Goal: Task Accomplishment & Management: Manage account settings

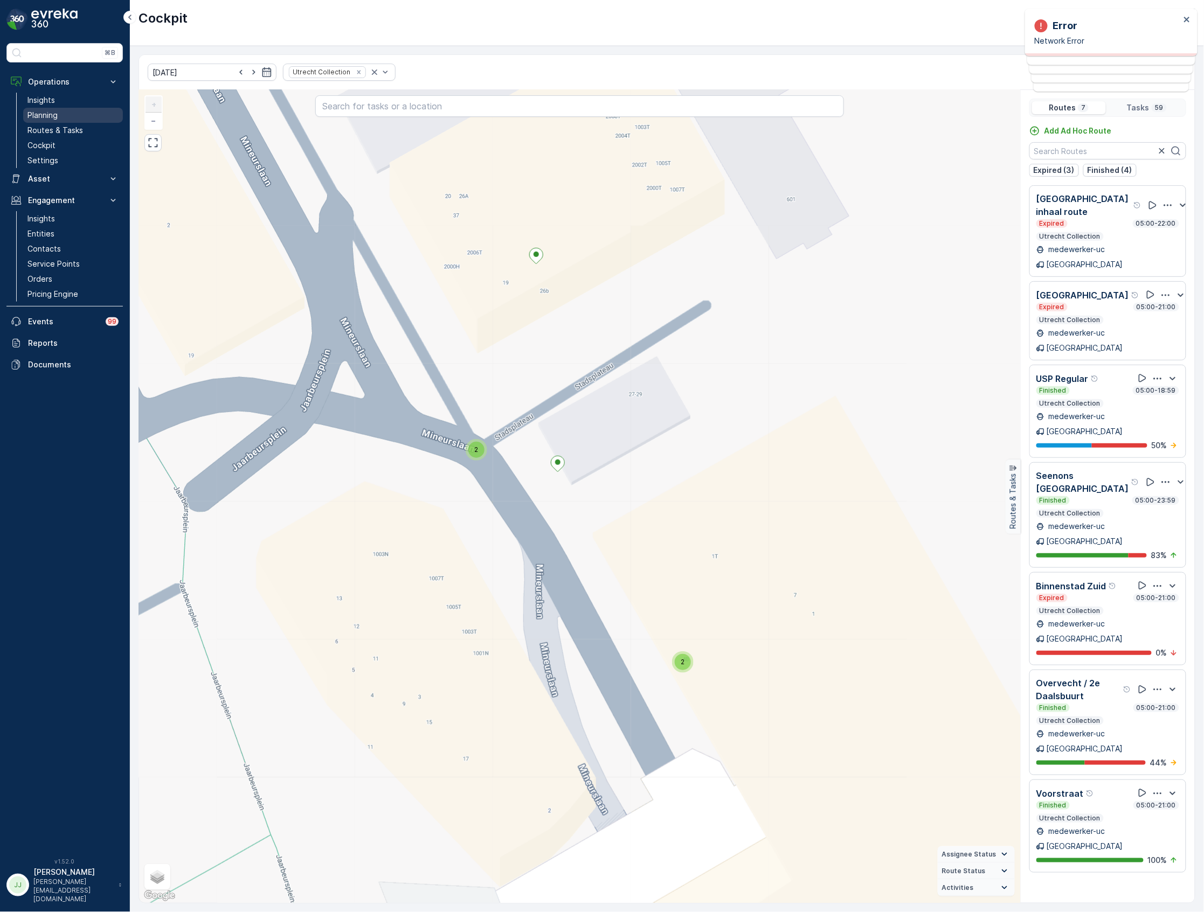
click at [63, 117] on link "Planning" at bounding box center [73, 115] width 100 height 15
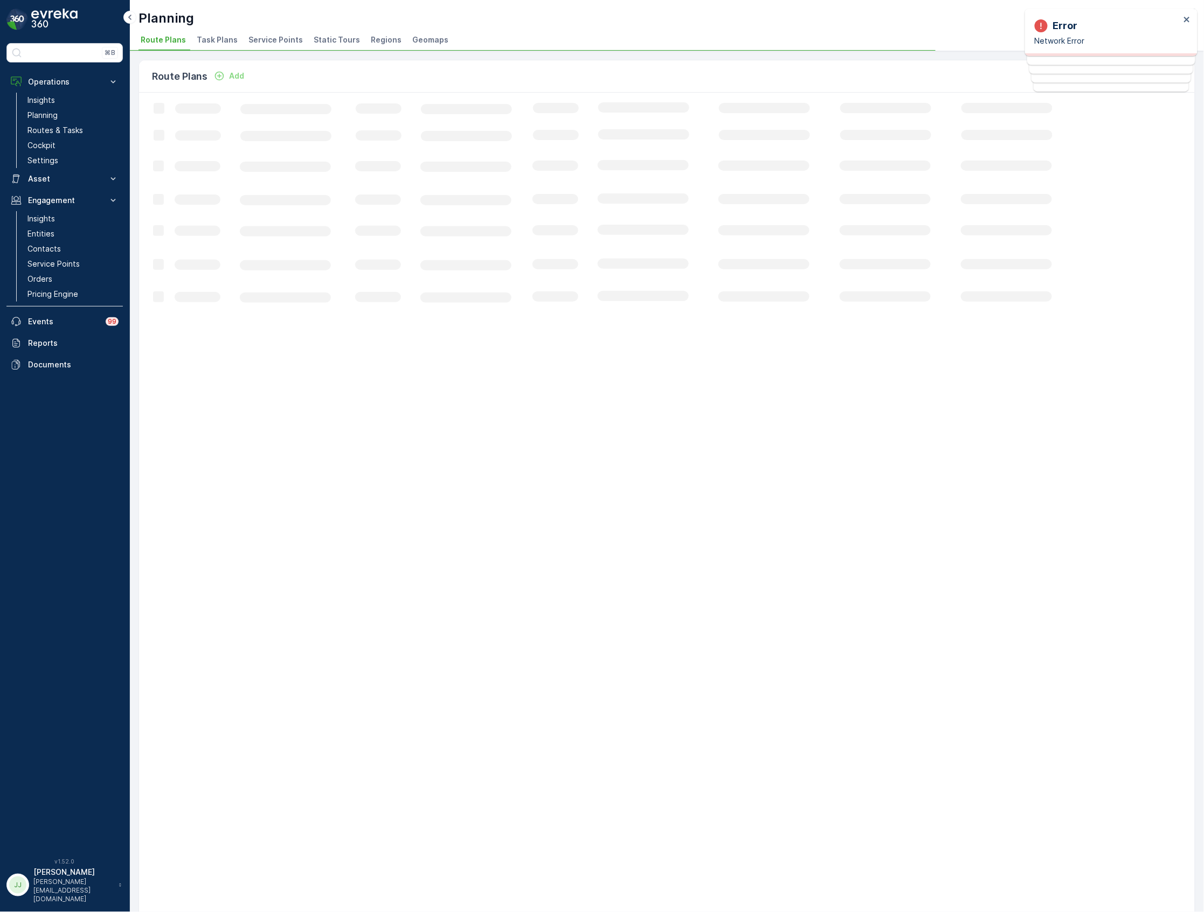
click at [220, 37] on span "Task Plans" at bounding box center [217, 39] width 41 height 11
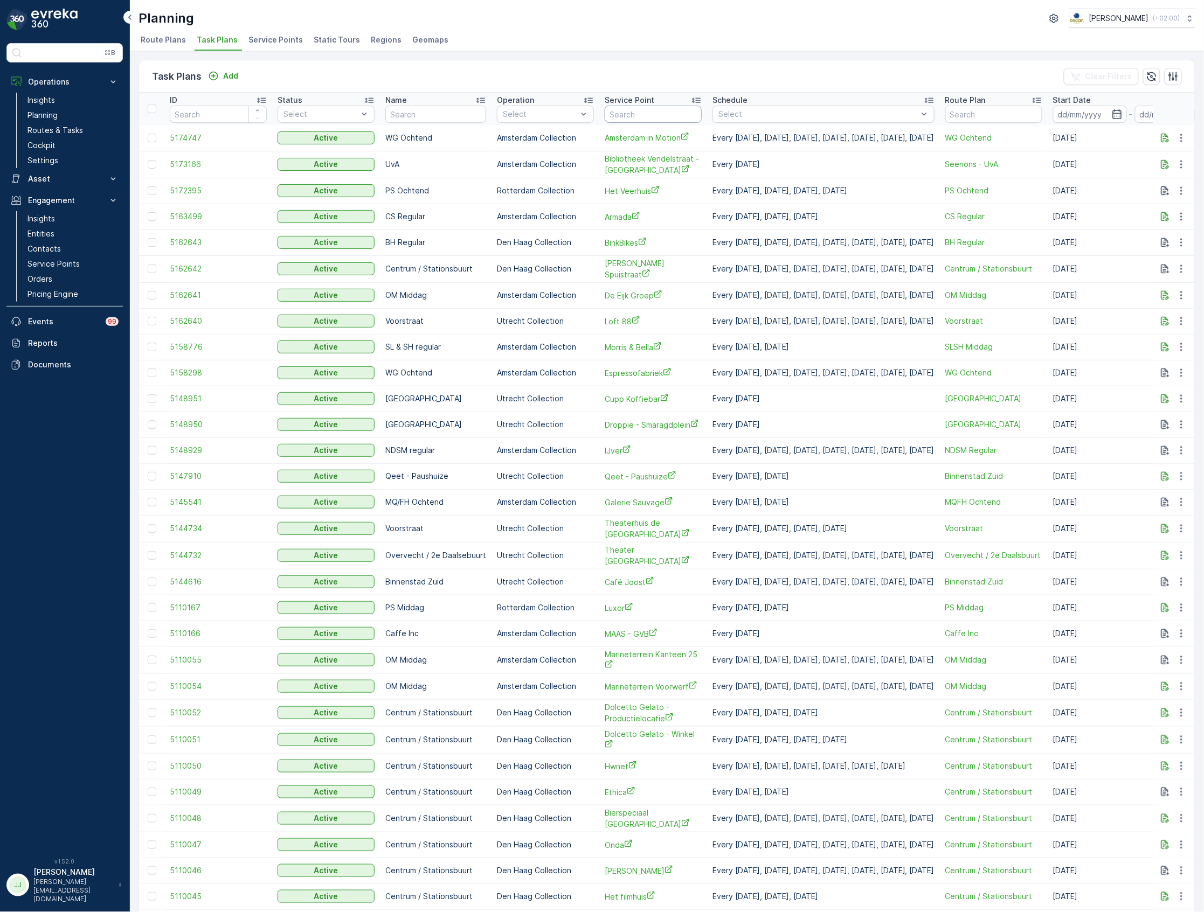
click at [651, 112] on input "text" at bounding box center [653, 114] width 97 height 17
type input "meeting"
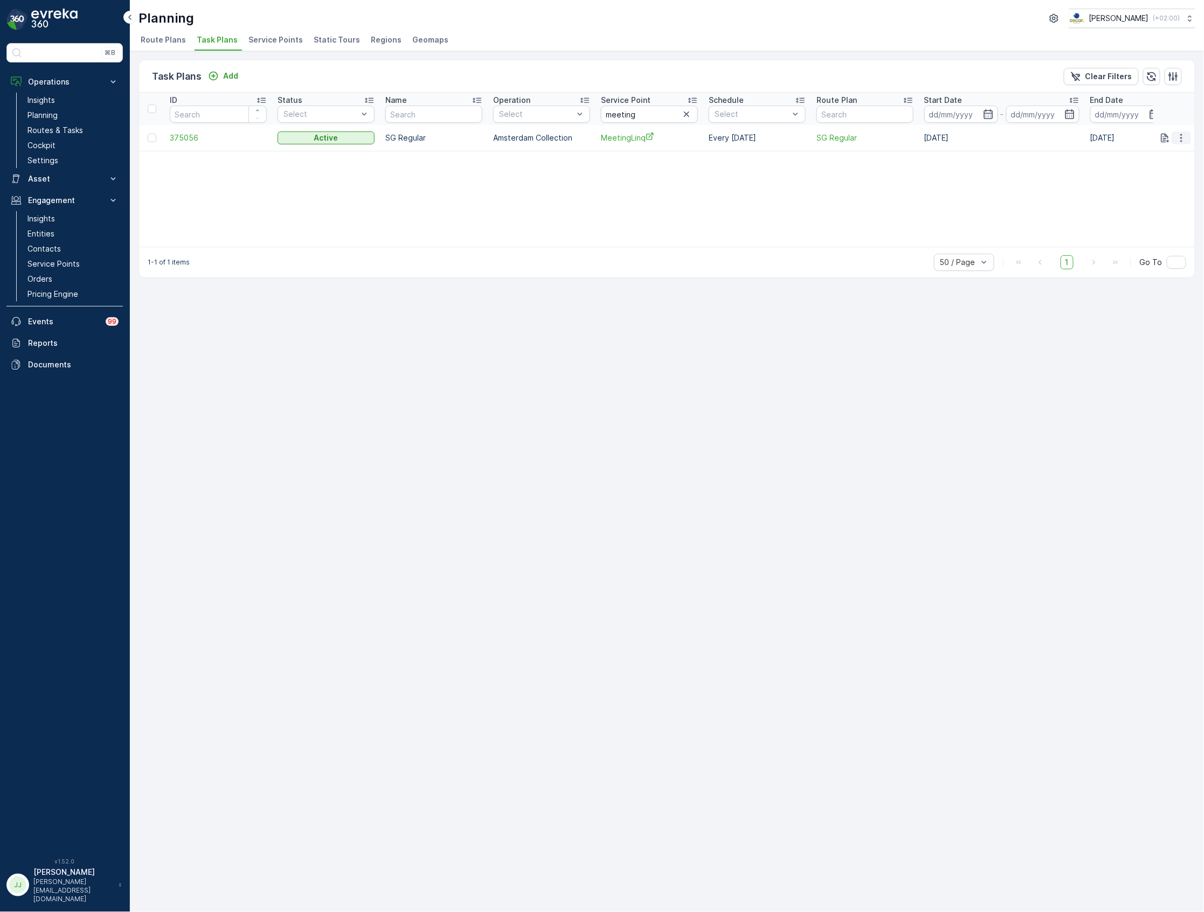
drag, startPoint x: 1173, startPoint y: 140, endPoint x: 1180, endPoint y: 138, distance: 7.3
click at [1176, 138] on button "button" at bounding box center [1180, 137] width 19 height 13
click at [1174, 166] on span "Edit Task Plan" at bounding box center [1162, 169] width 50 height 11
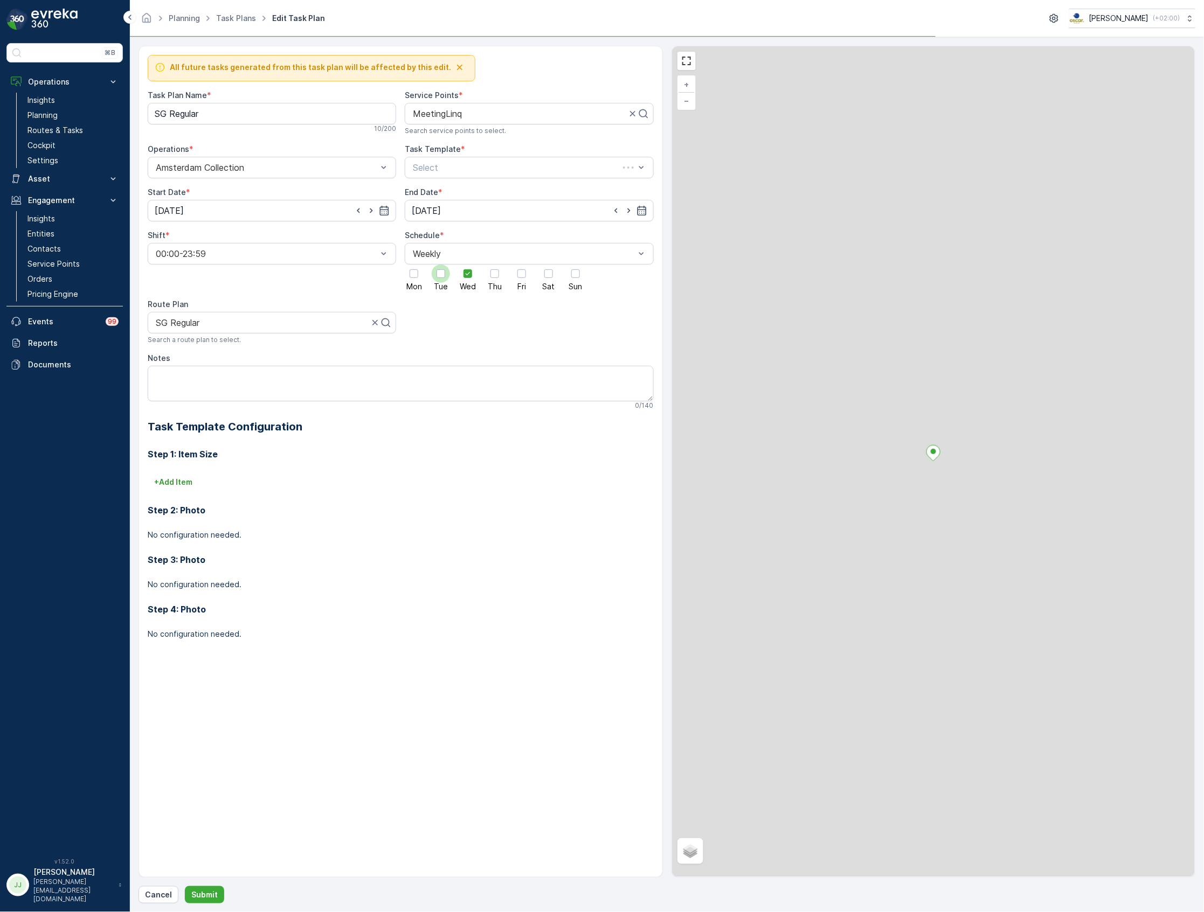
drag, startPoint x: 455, startPoint y: 274, endPoint x: 447, endPoint y: 273, distance: 8.2
click at [453, 274] on div "Mon Tue Wed Thu Fri Sat Sun" at bounding box center [529, 278] width 248 height 26
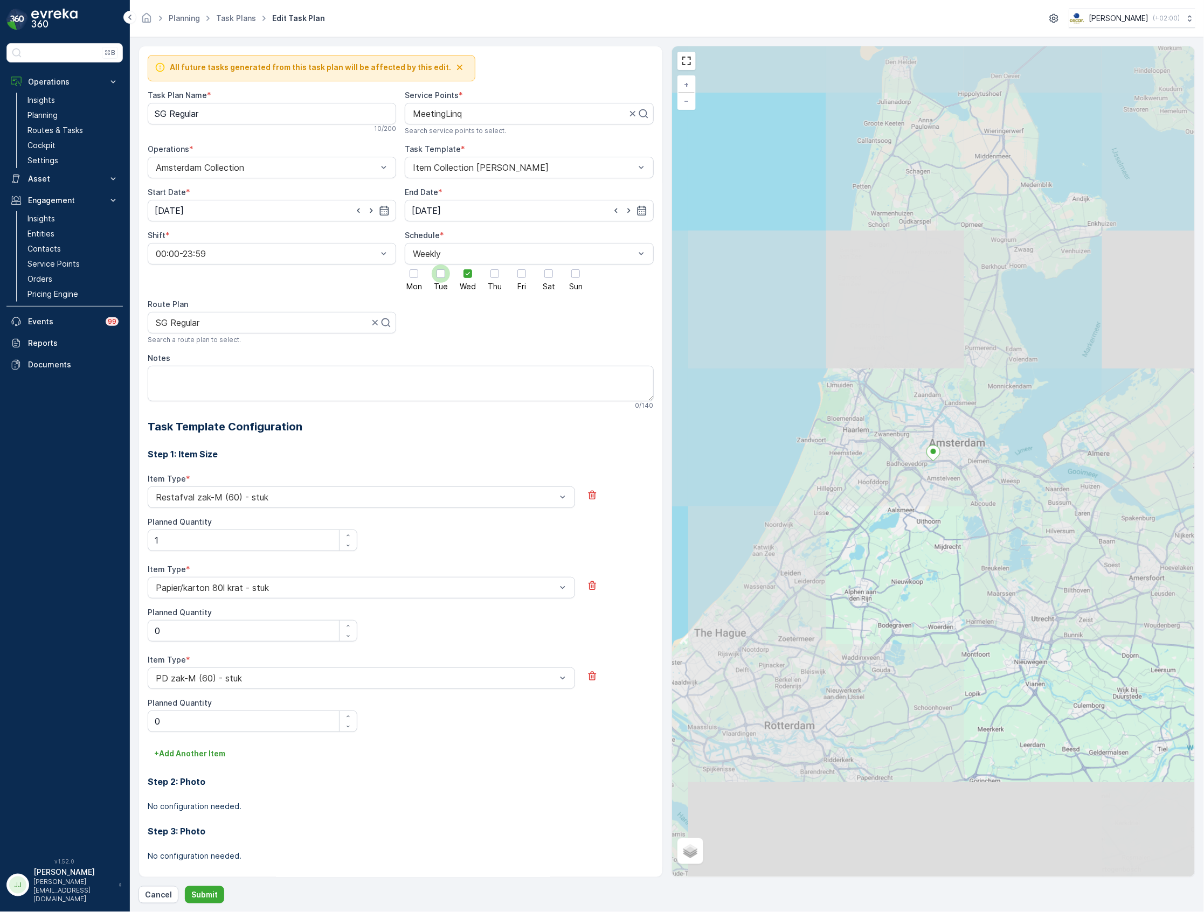
click at [445, 273] on div at bounding box center [441, 274] width 18 height 18
click at [441, 265] on input "Tue" at bounding box center [441, 265] width 0 height 0
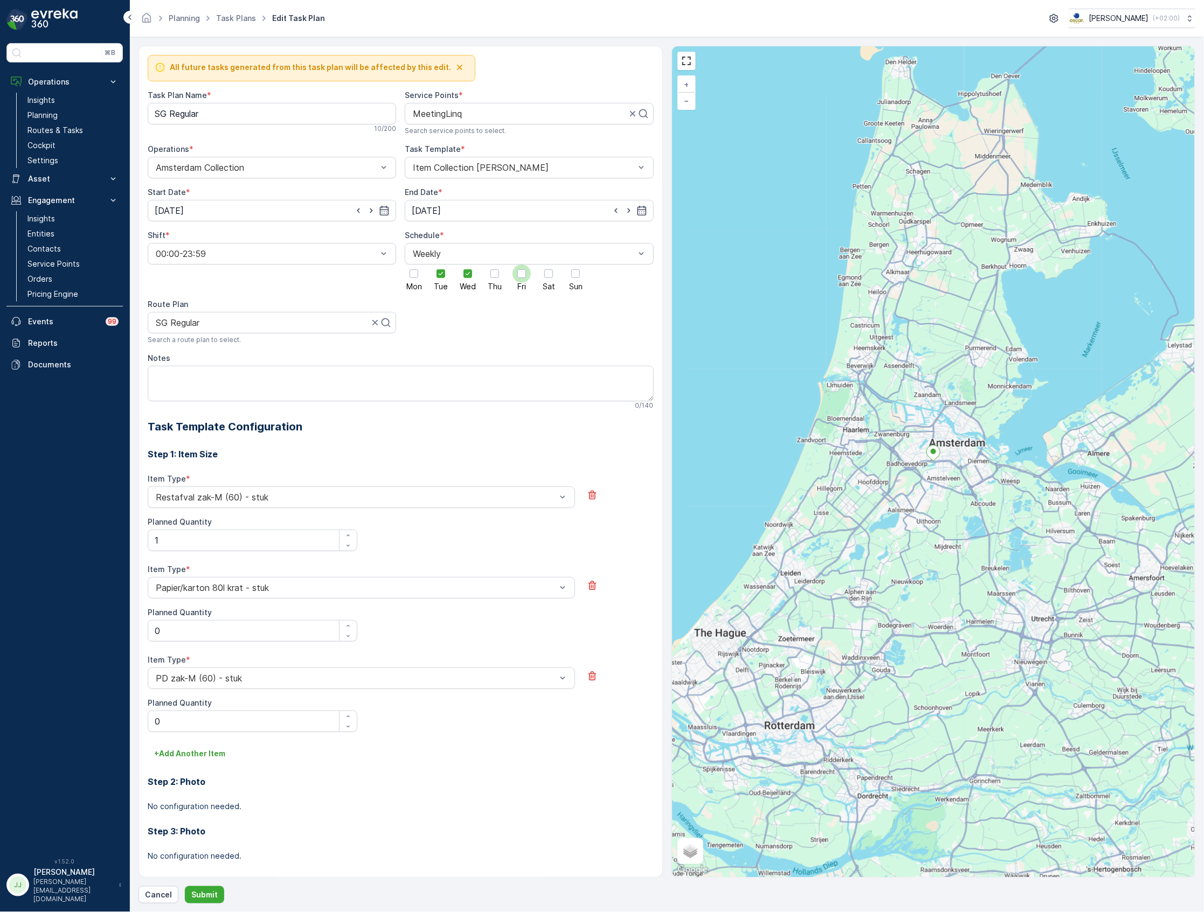
click at [526, 274] on div at bounding box center [521, 274] width 18 height 18
click at [522, 265] on input "Fri" at bounding box center [522, 265] width 0 height 0
click at [468, 277] on icon at bounding box center [468, 274] width 8 height 8
click at [468, 265] on input "Wed" at bounding box center [468, 265] width 0 height 0
click at [208, 899] on p "Submit" at bounding box center [204, 895] width 26 height 11
